Goal: Information Seeking & Learning: Learn about a topic

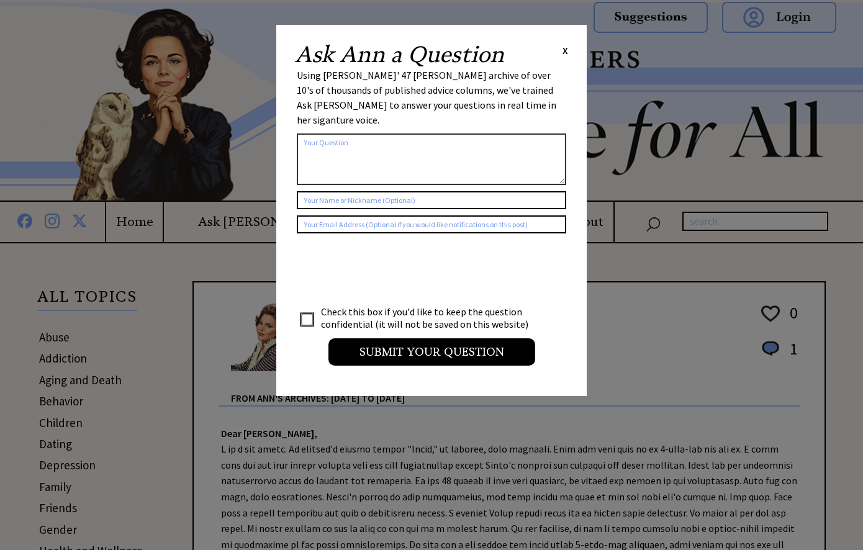
click at [564, 48] on span "X" at bounding box center [565, 50] width 6 height 12
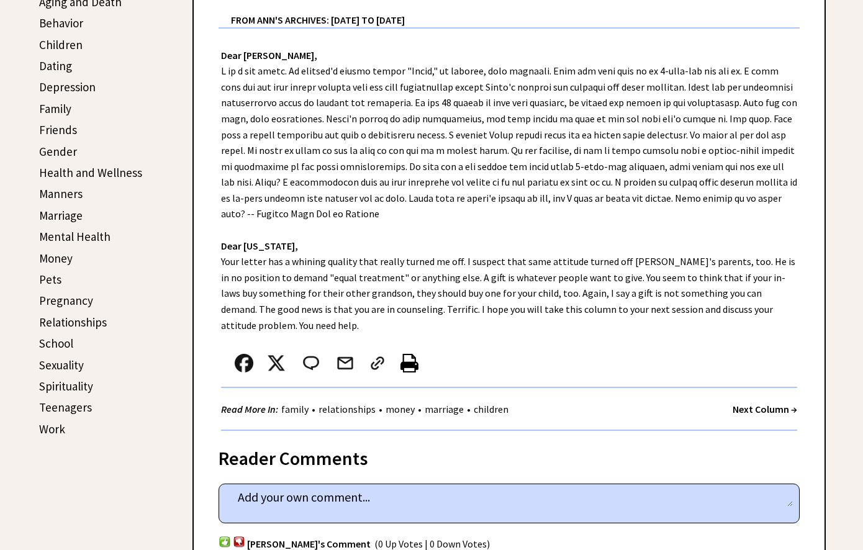
scroll to position [497, 0]
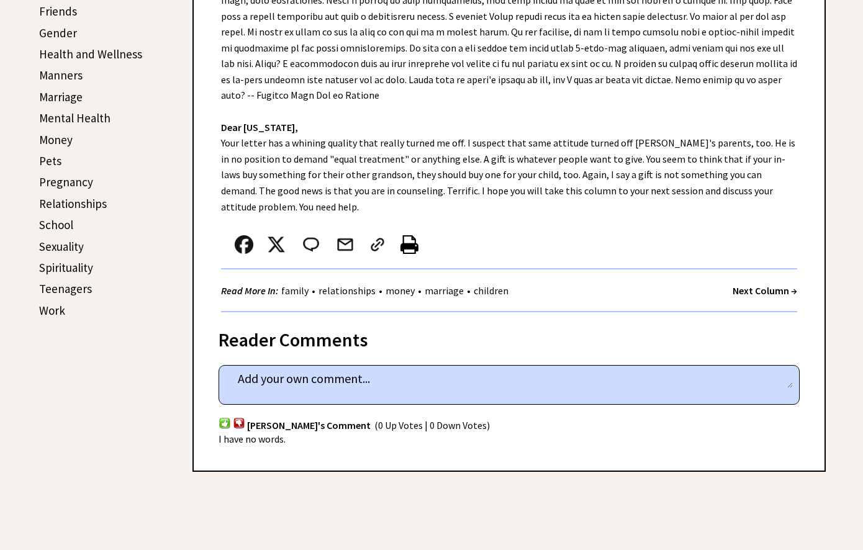
click at [749, 284] on strong "Next Column →" at bounding box center [764, 290] width 65 height 12
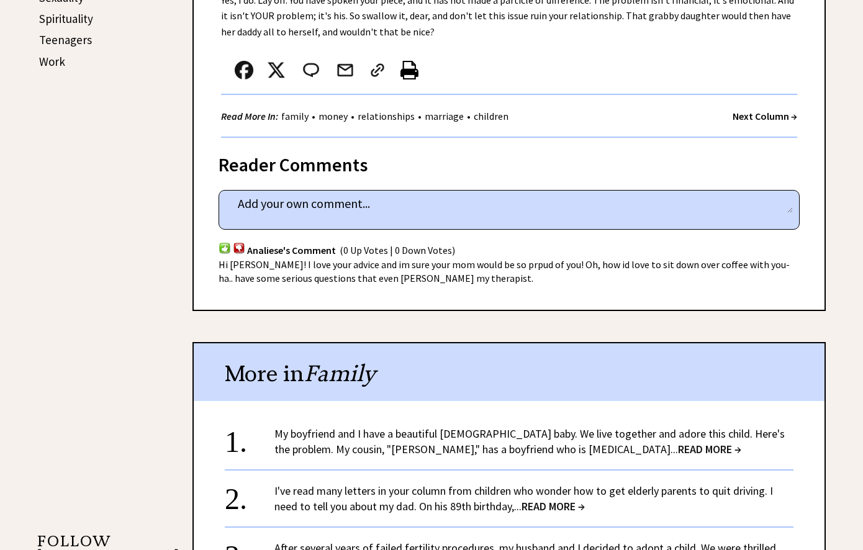
scroll to position [745, 0]
click at [762, 110] on strong "Next Column →" at bounding box center [764, 116] width 65 height 12
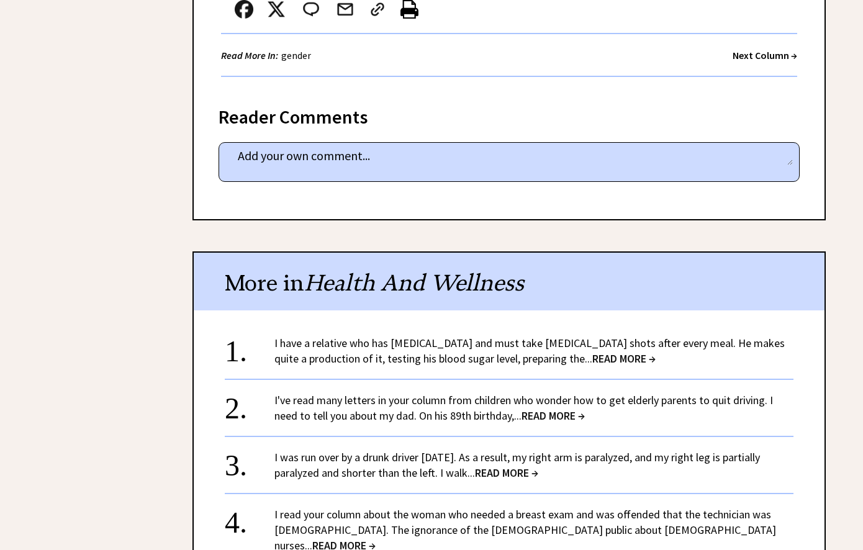
scroll to position [1800, 0]
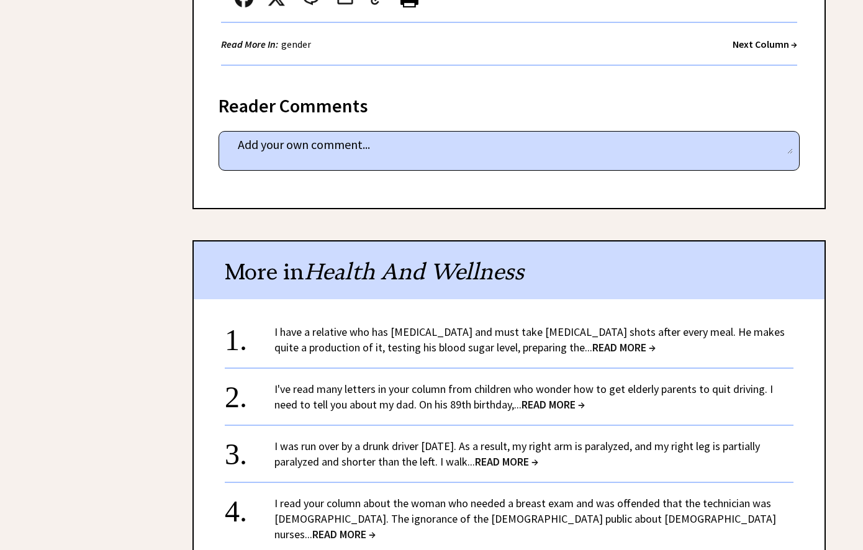
click at [592, 340] on span "READ MORE →" at bounding box center [623, 347] width 63 height 14
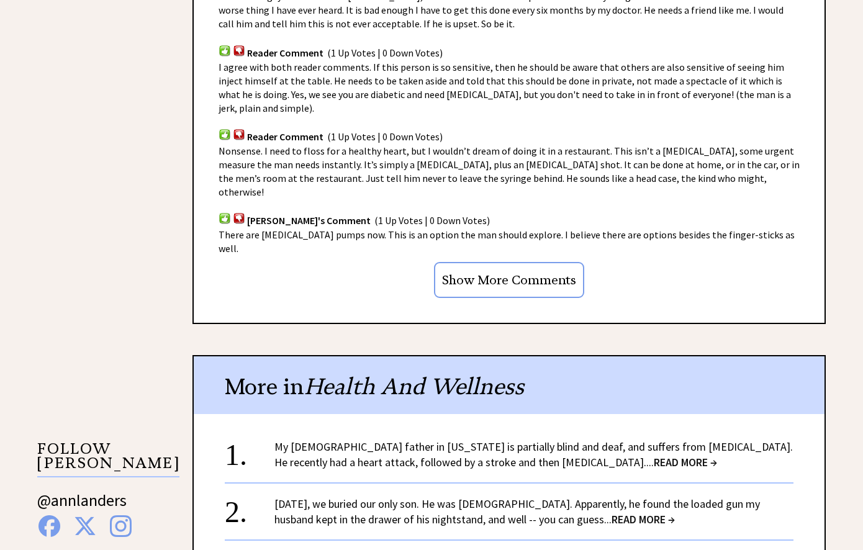
scroll to position [993, 0]
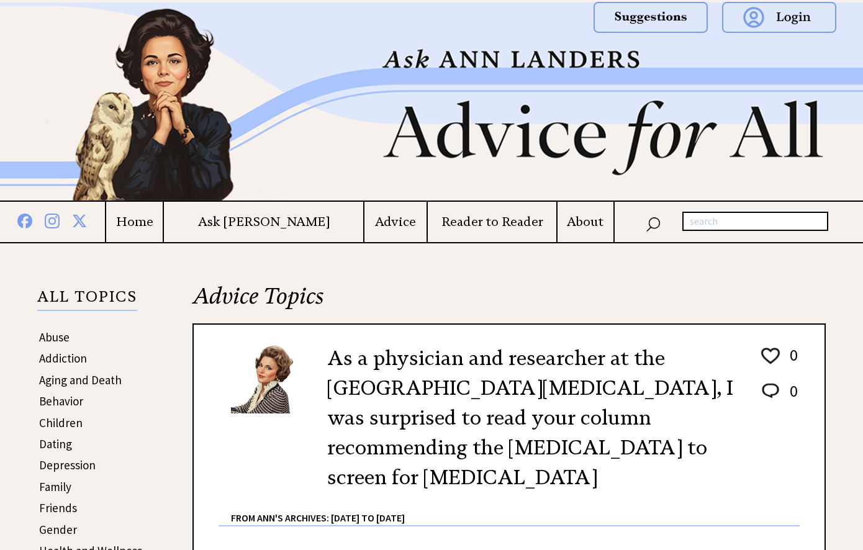
scroll to position [1800, 0]
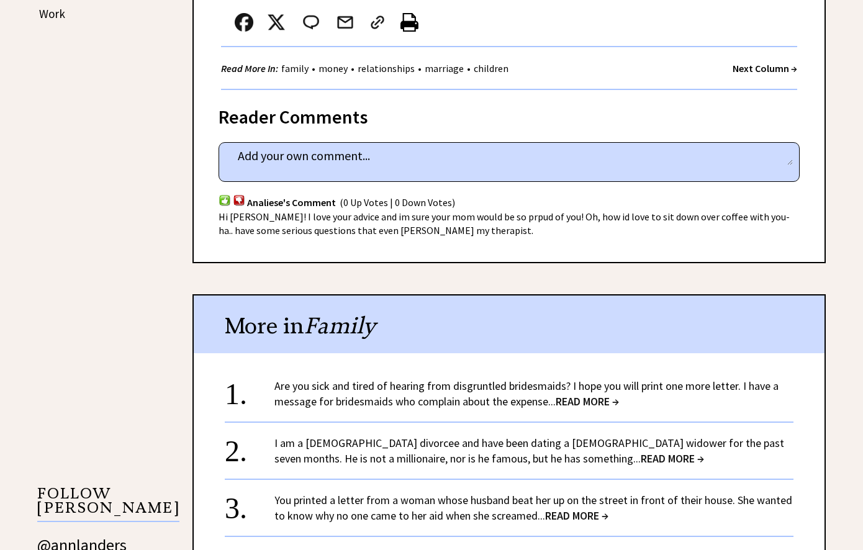
scroll to position [829, 0]
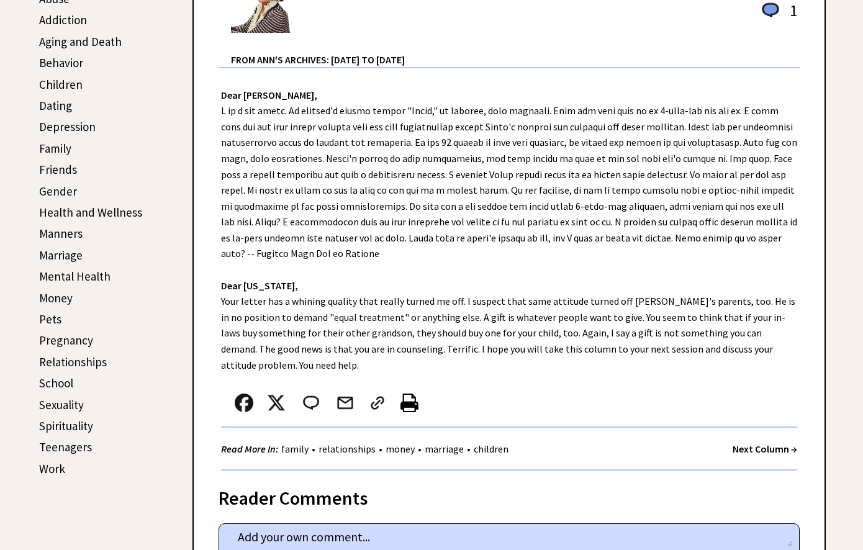
scroll to position [336, 0]
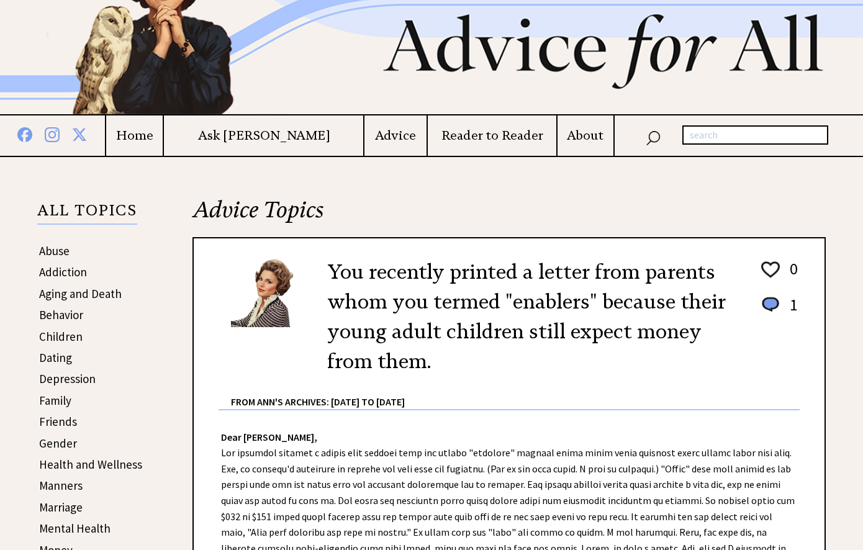
scroll to position [84, 0]
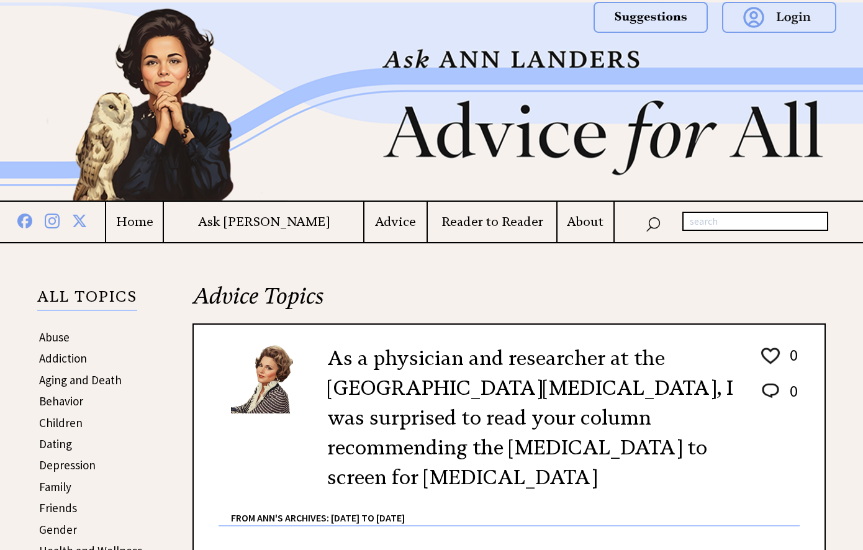
scroll to position [1800, 0]
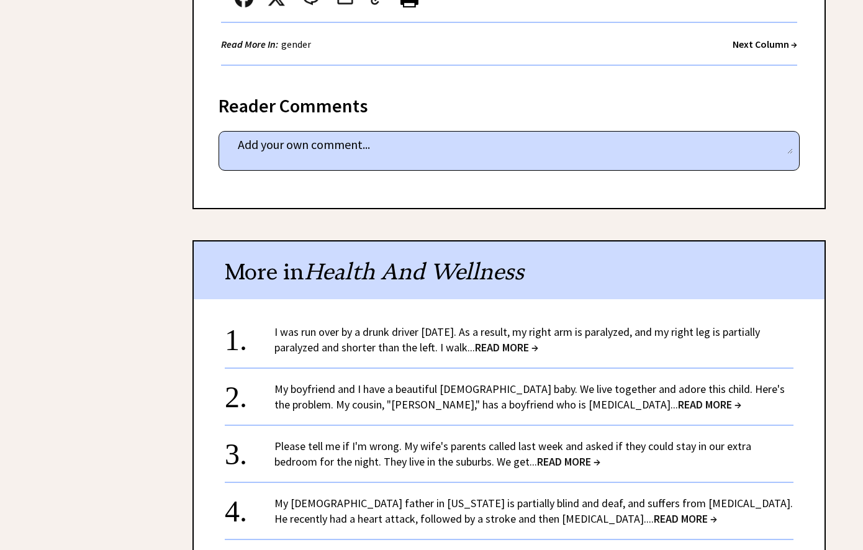
click at [678, 397] on span "READ MORE →" at bounding box center [709, 404] width 63 height 14
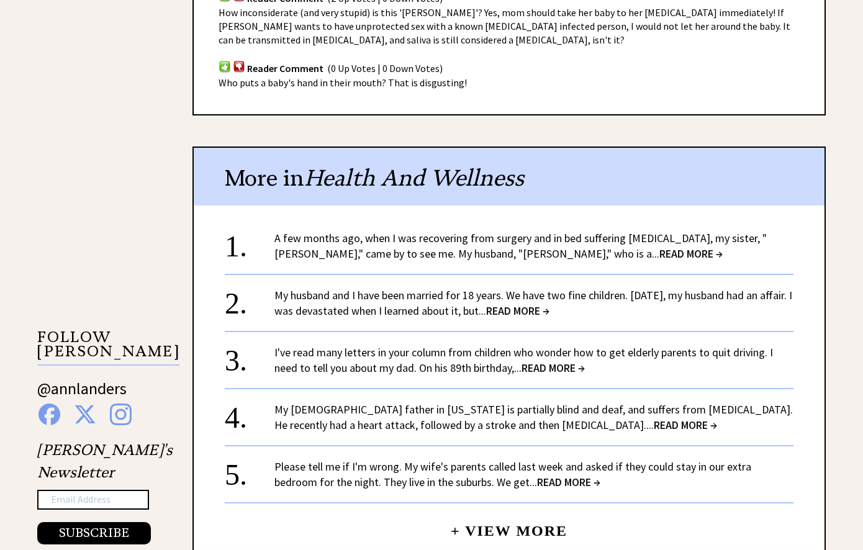
scroll to position [993, 0]
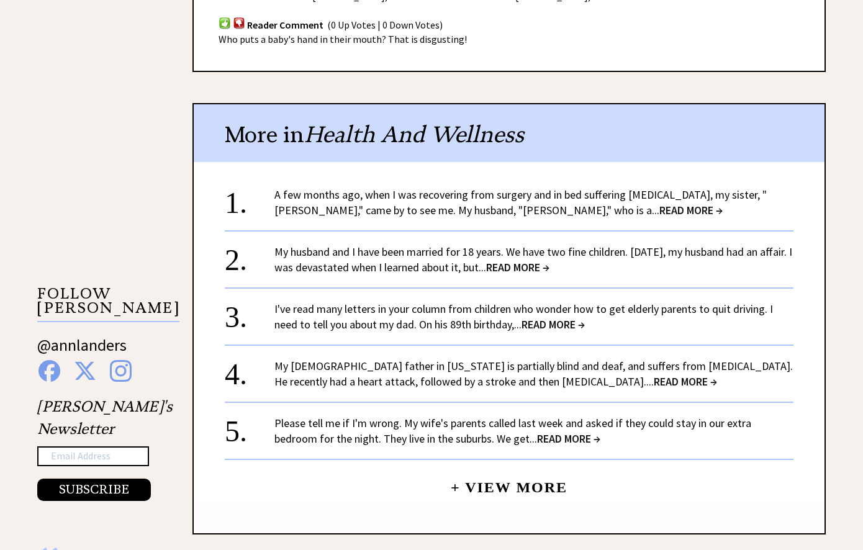
click at [659, 203] on span "READ MORE →" at bounding box center [690, 210] width 63 height 14
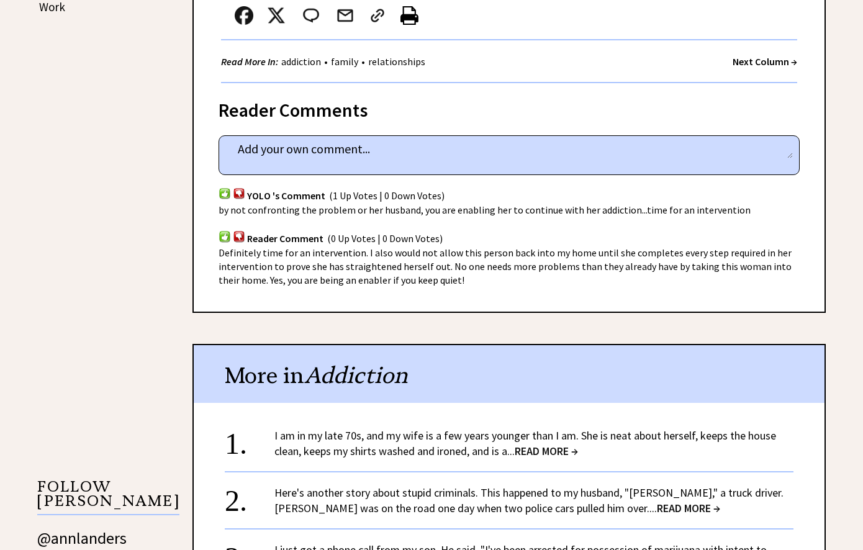
scroll to position [807, 0]
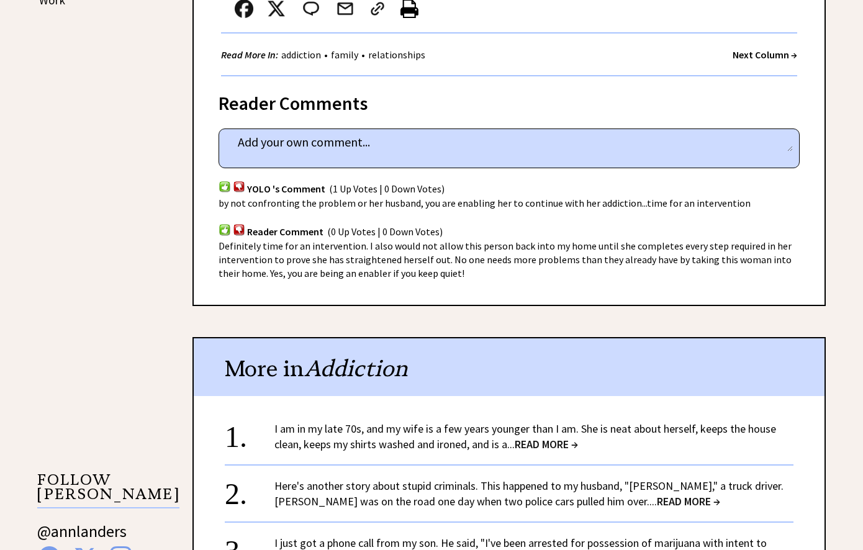
click at [548, 437] on span "READ MORE →" at bounding box center [546, 444] width 63 height 14
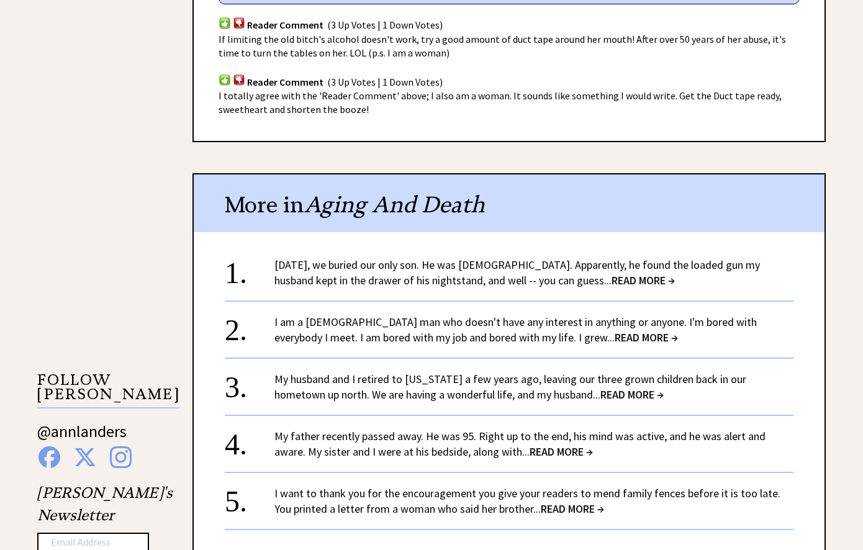
scroll to position [931, 0]
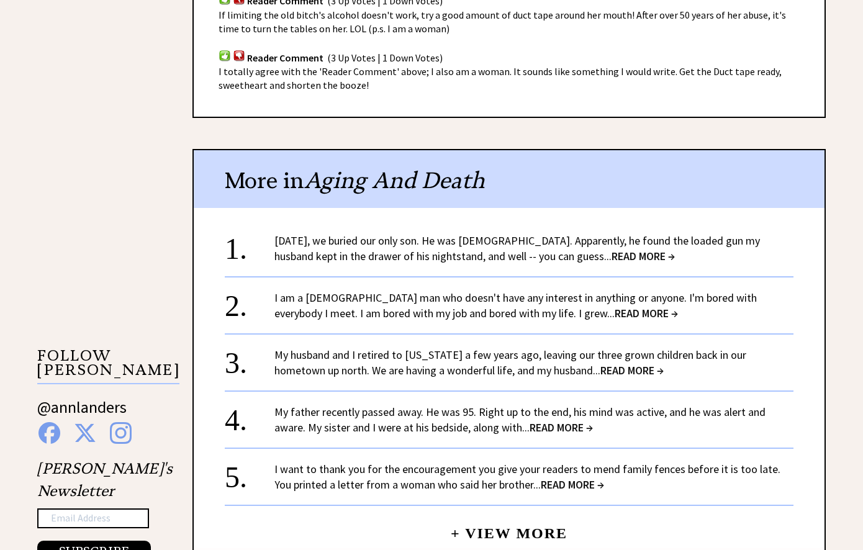
click at [611, 256] on span "READ MORE →" at bounding box center [642, 256] width 63 height 14
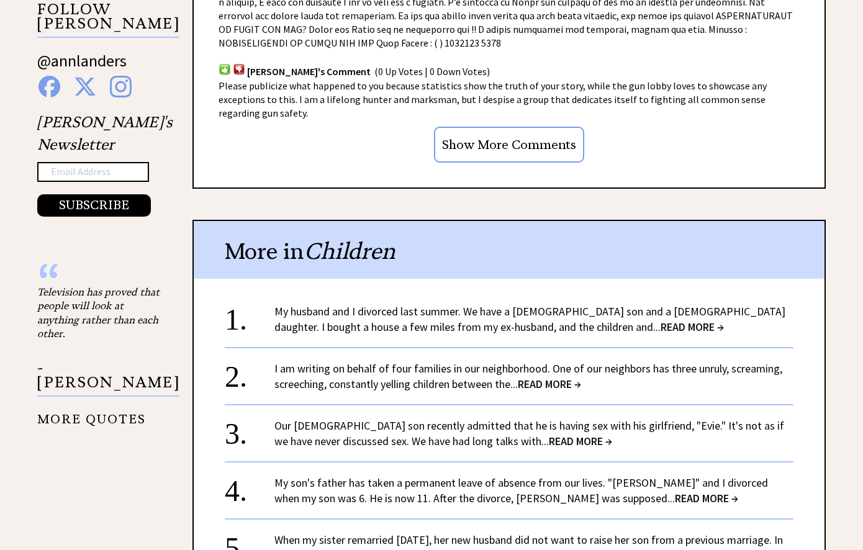
scroll to position [1241, 0]
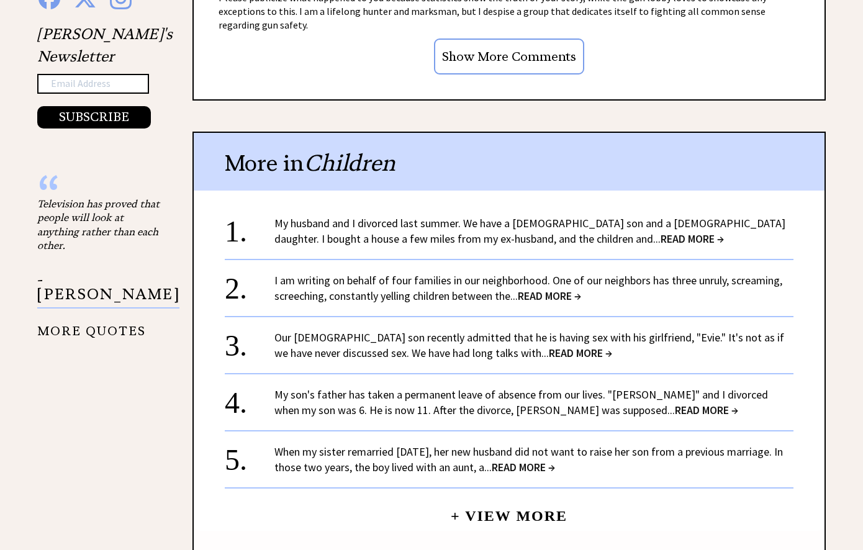
click at [660, 232] on span "READ MORE →" at bounding box center [691, 239] width 63 height 14
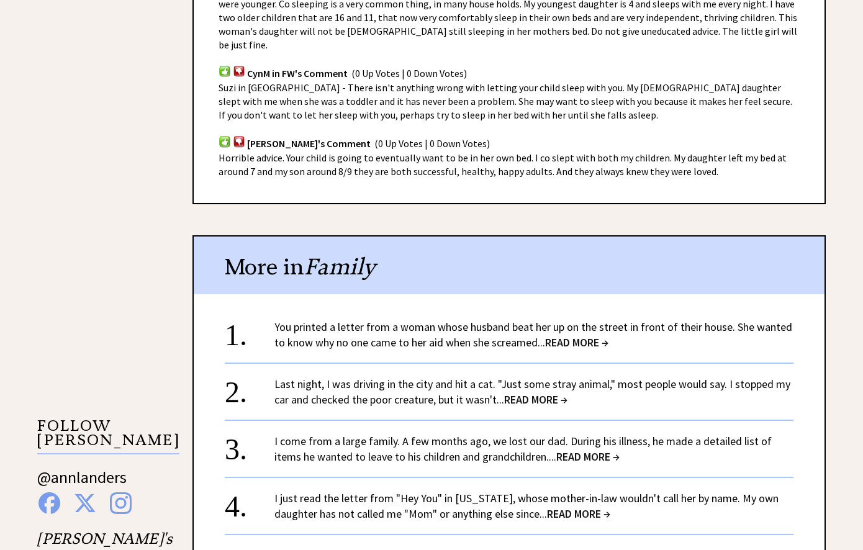
scroll to position [869, 0]
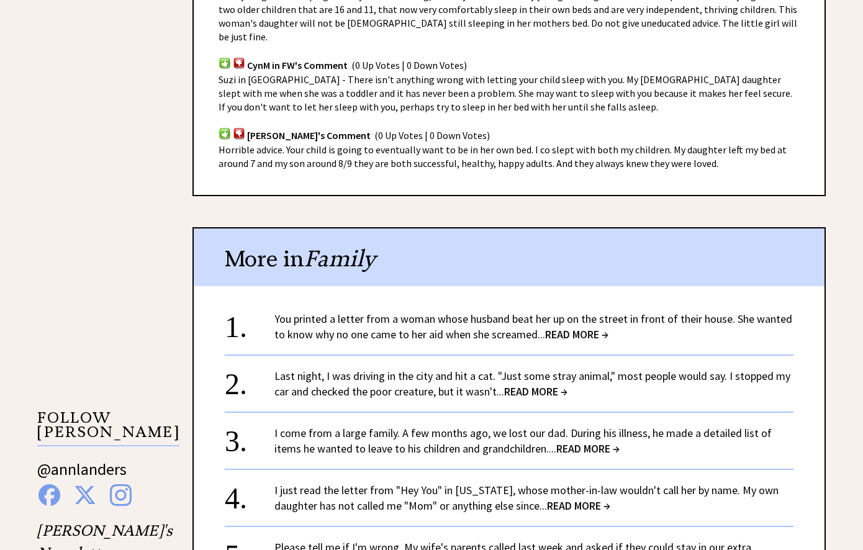
click at [585, 327] on span "READ MORE →" at bounding box center [576, 334] width 63 height 14
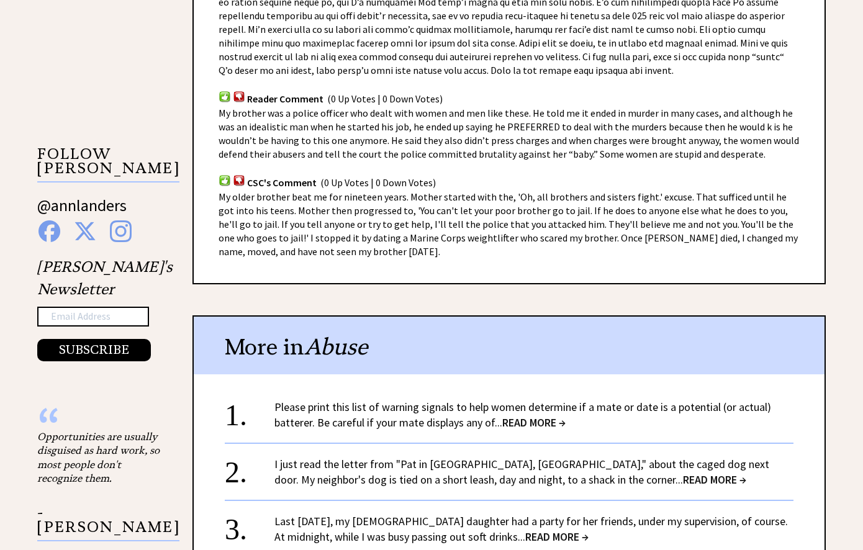
scroll to position [1241, 0]
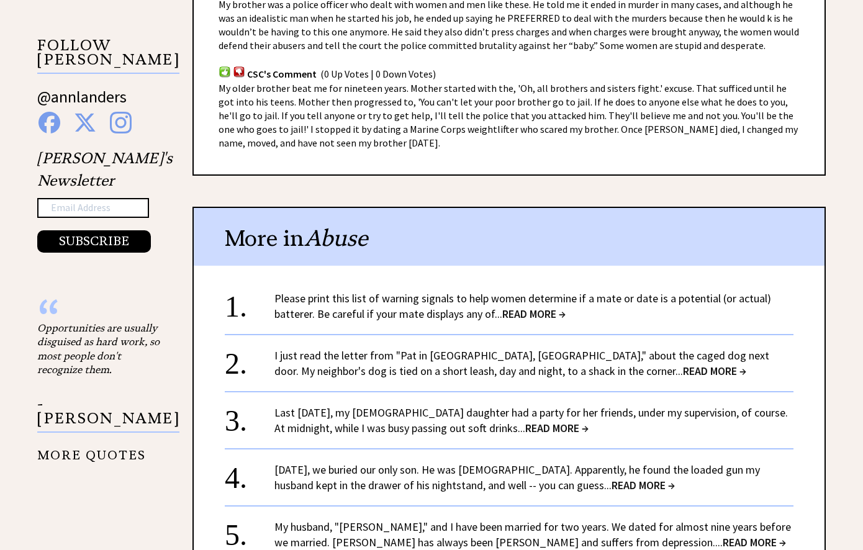
click at [683, 369] on span "READ MORE →" at bounding box center [714, 371] width 63 height 14
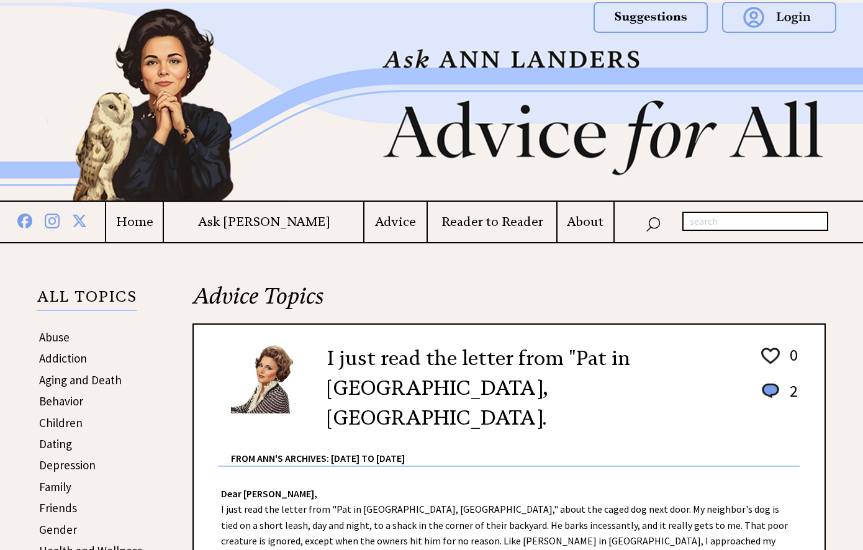
scroll to position [62, 0]
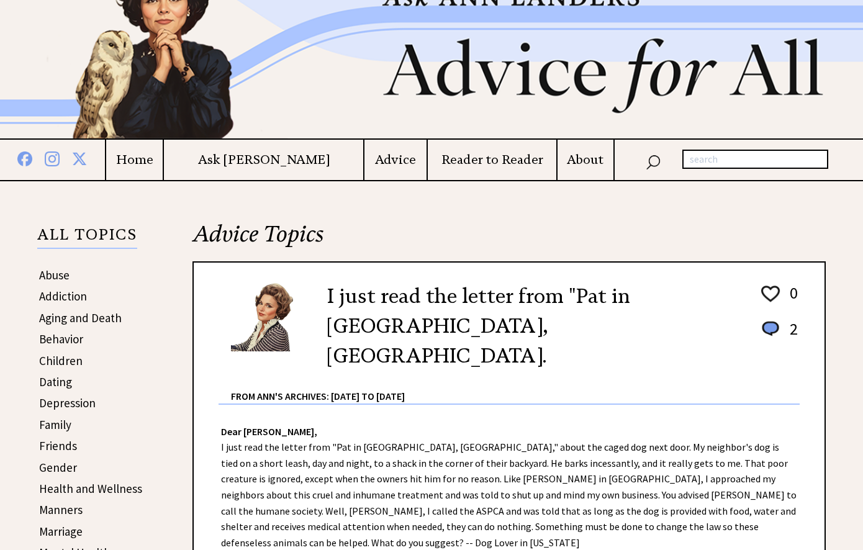
click at [60, 425] on link "Family" at bounding box center [55, 424] width 32 height 15
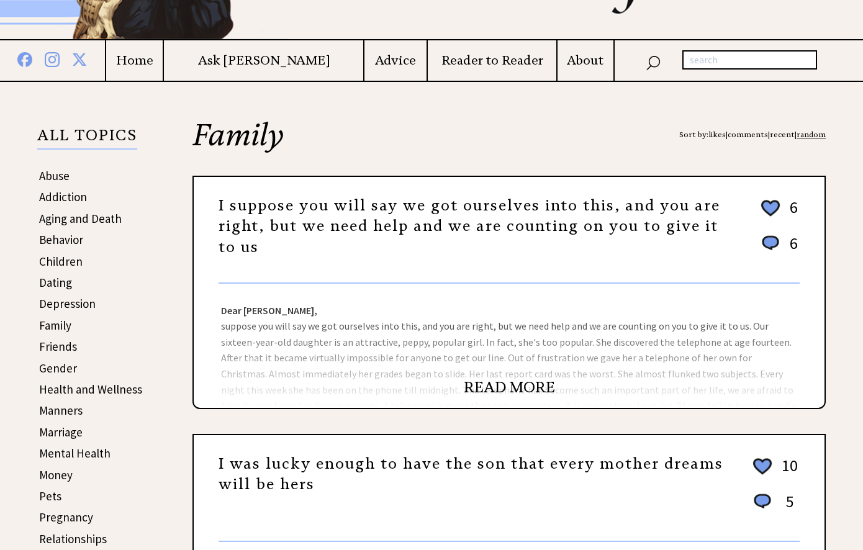
scroll to position [186, 0]
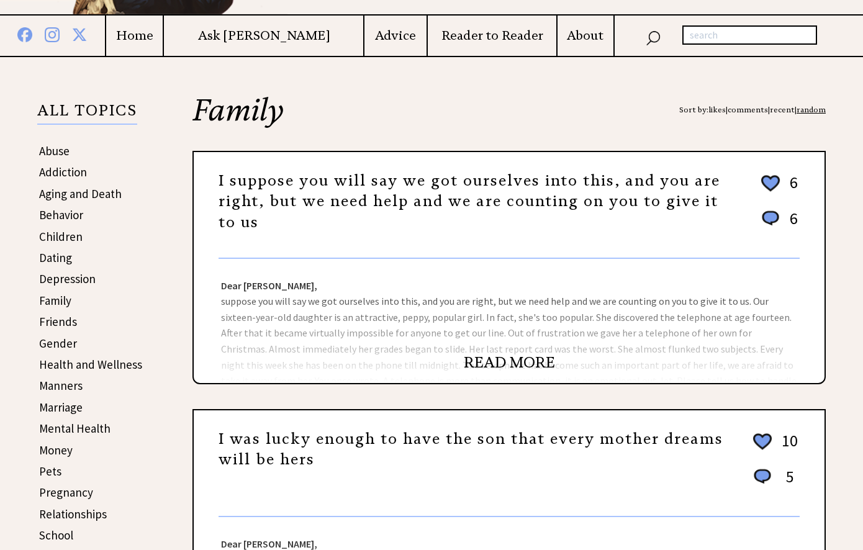
click at [513, 361] on link "READ MORE" at bounding box center [509, 362] width 91 height 19
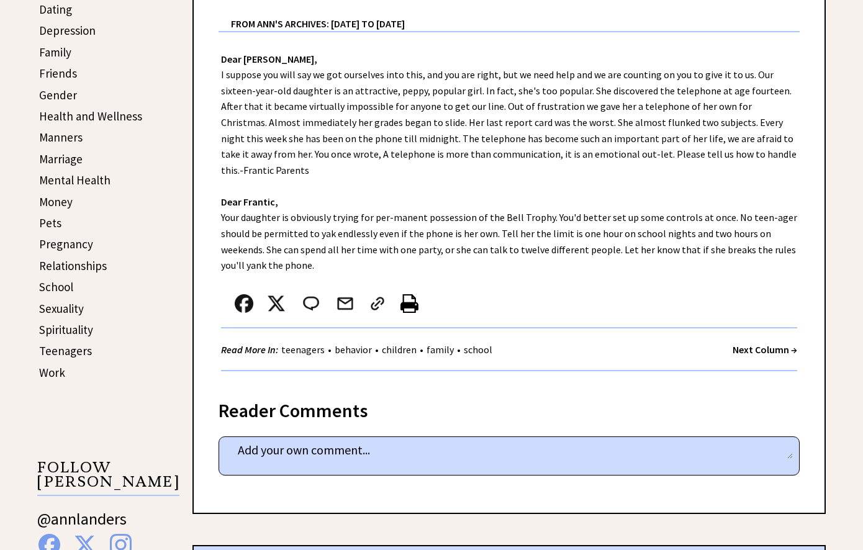
scroll to position [186, 0]
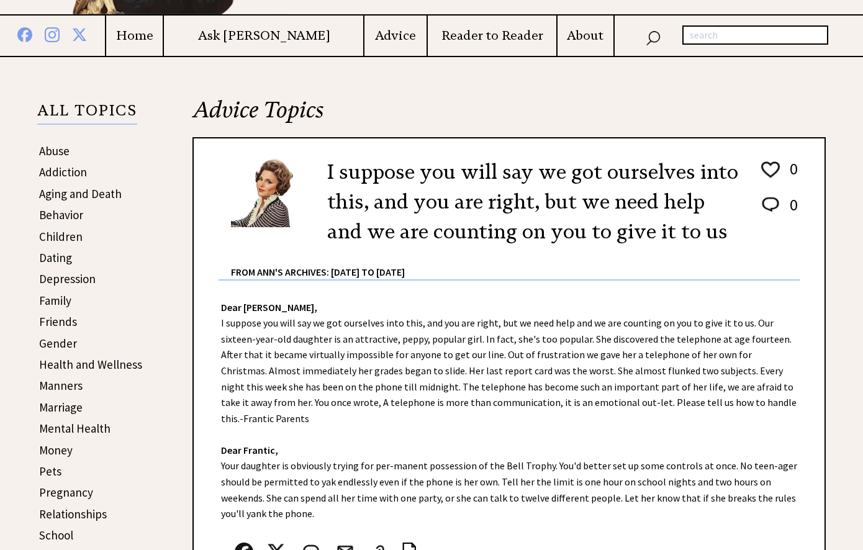
click at [55, 322] on link "Friends" at bounding box center [58, 321] width 38 height 15
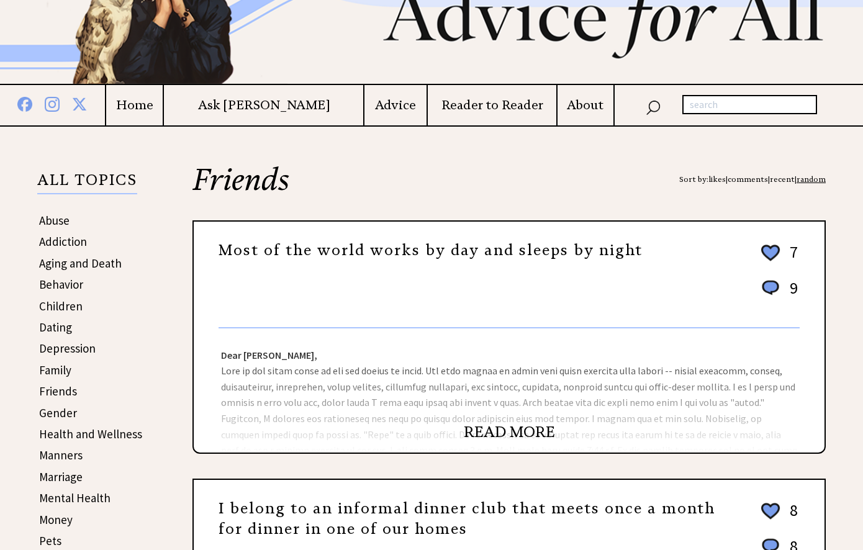
scroll to position [124, 0]
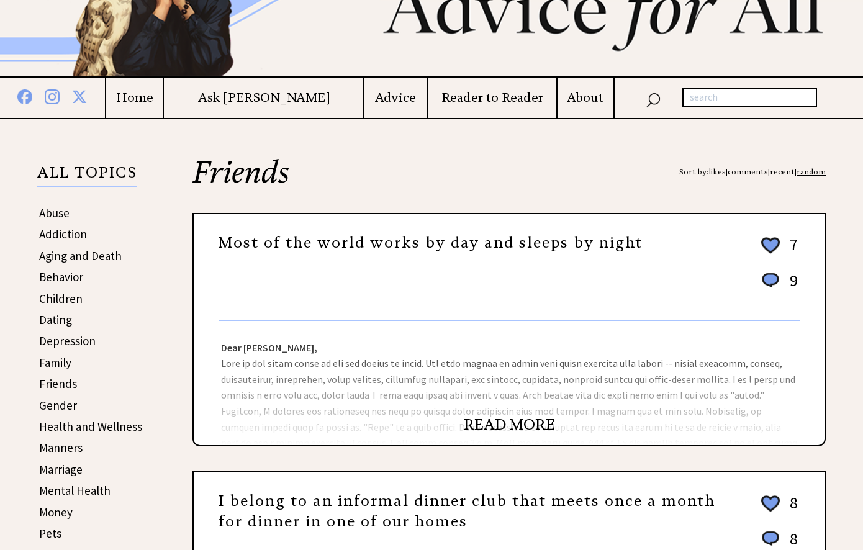
click at [521, 421] on link "READ MORE" at bounding box center [509, 424] width 91 height 19
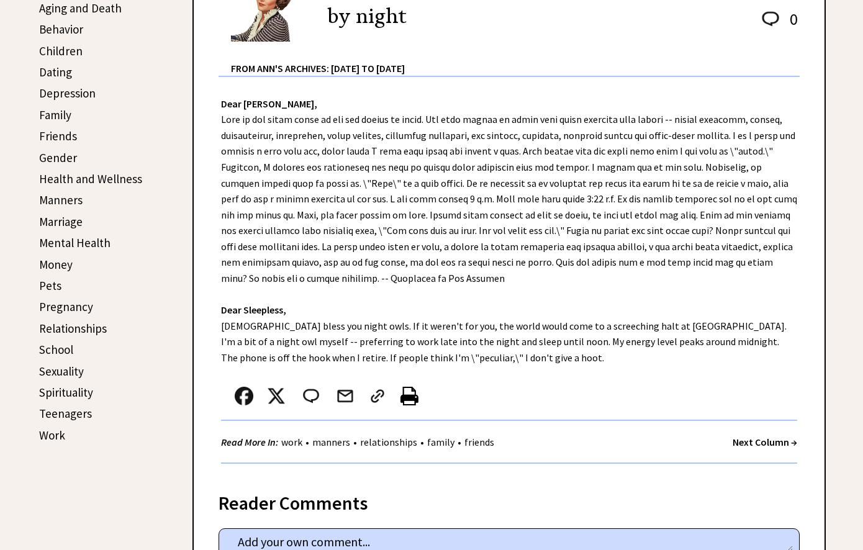
scroll to position [372, 0]
